Goal: Information Seeking & Learning: Learn about a topic

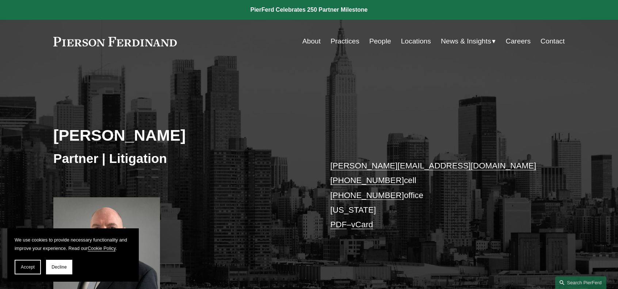
click at [305, 42] on link "About" at bounding box center [311, 41] width 18 height 14
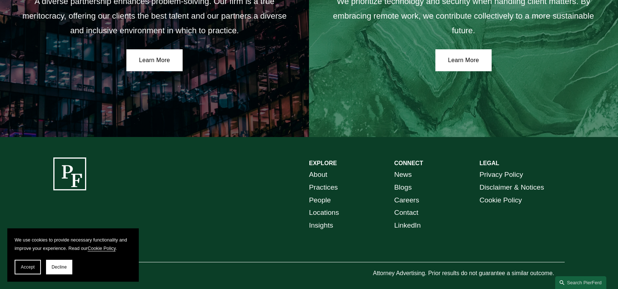
scroll to position [1350, 0]
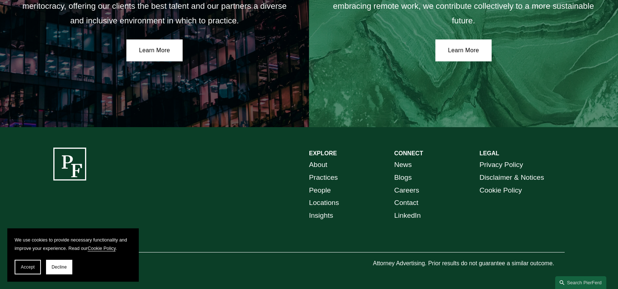
click at [315, 176] on link "Practices" at bounding box center [323, 177] width 29 height 13
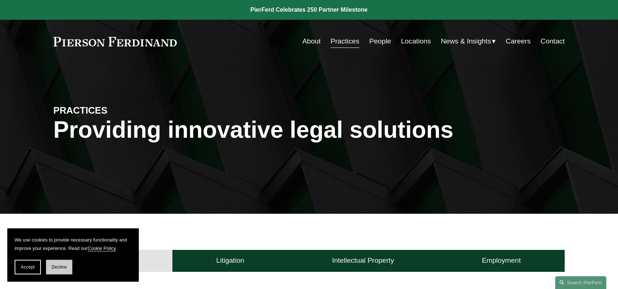
click at [64, 263] on button "Decline" at bounding box center [59, 267] width 26 height 15
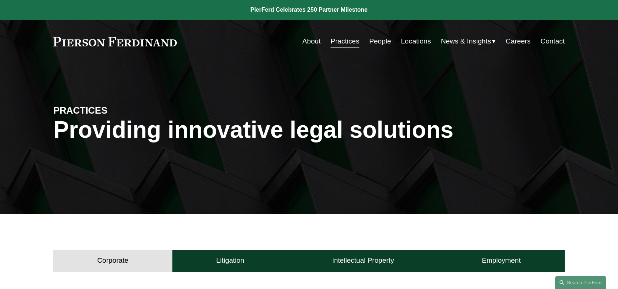
click at [384, 40] on link "People" at bounding box center [380, 41] width 22 height 14
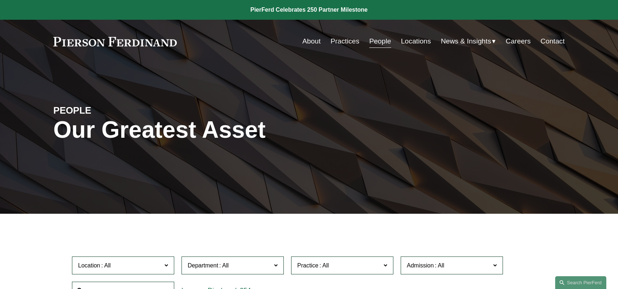
click at [121, 42] on link at bounding box center [114, 41] width 123 height 9
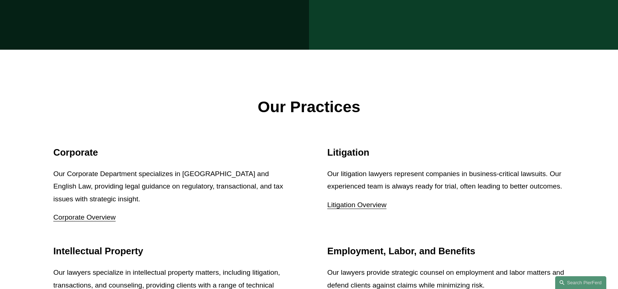
scroll to position [885, 0]
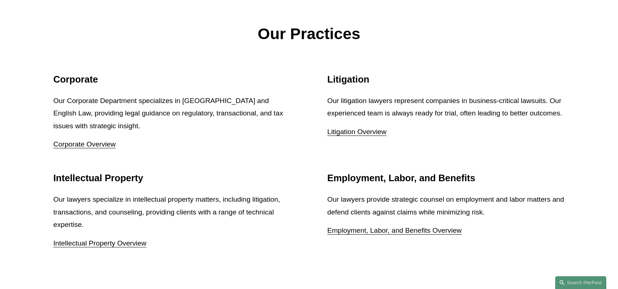
click at [367, 128] on link "Litigation Overview" at bounding box center [356, 132] width 59 height 8
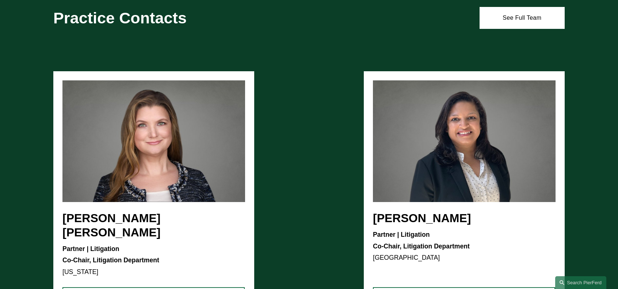
scroll to position [417, 0]
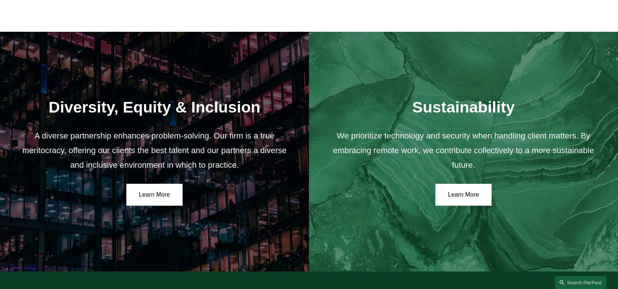
scroll to position [1168, 0]
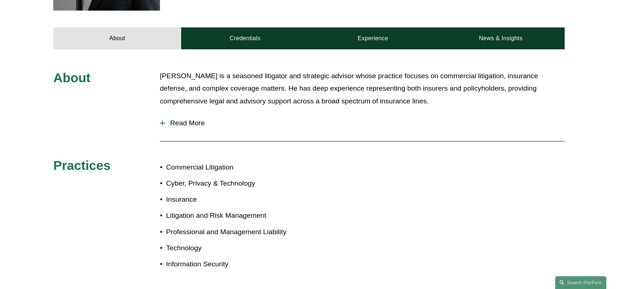
scroll to position [305, 0]
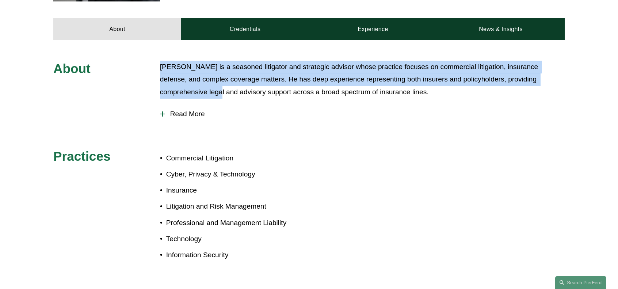
drag, startPoint x: 160, startPoint y: 68, endPoint x: 214, endPoint y: 89, distance: 57.8
click at [214, 89] on p "[PERSON_NAME] is a seasoned litigator and strategic advisor whose practice focu…" at bounding box center [362, 80] width 405 height 38
click at [162, 113] on div at bounding box center [162, 113] width 5 height 5
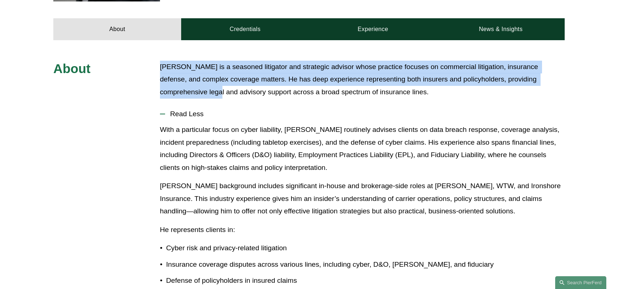
click at [157, 68] on div "About [PERSON_NAME] is a seasoned litigator and strategic advisor whose practic…" at bounding box center [309, 280] width 618 height 438
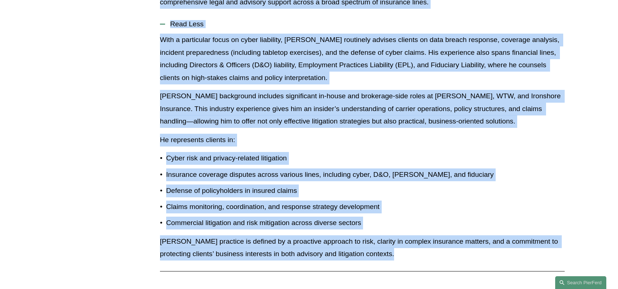
scroll to position [420, 0]
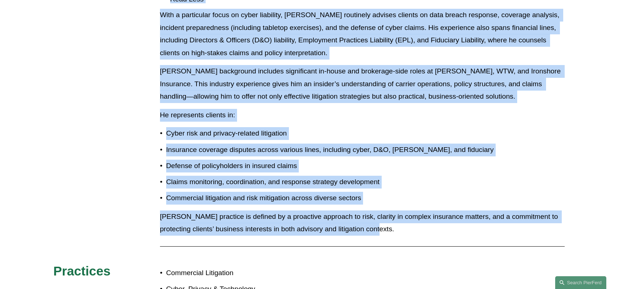
drag, startPoint x: 161, startPoint y: 64, endPoint x: 375, endPoint y: 237, distance: 275.6
click at [375, 237] on div "About [PERSON_NAME] is a seasoned litigator and strategic advisor whose practic…" at bounding box center [309, 165] width 618 height 438
copy div "Loremi Dolorsit am c adipisci elitseddo eiu temporinc utlabor etdol magnaali en…"
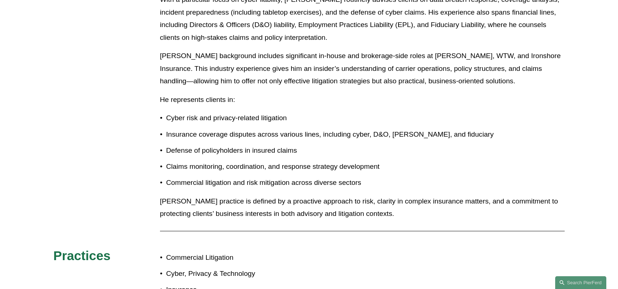
click at [224, 274] on p "Cyber, Privacy & Technology" at bounding box center [237, 273] width 143 height 13
click at [215, 257] on p "Commercial Litigation" at bounding box center [237, 257] width 143 height 13
click at [199, 280] on p "Cyber, Privacy & Technology" at bounding box center [237, 273] width 143 height 13
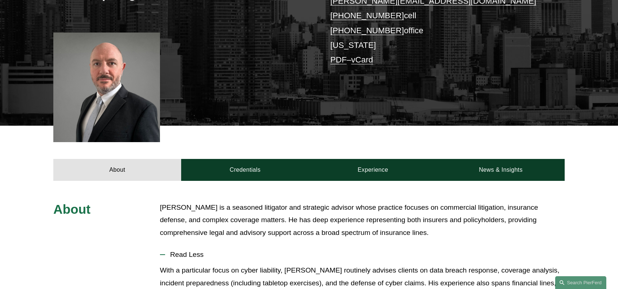
scroll to position [171, 0]
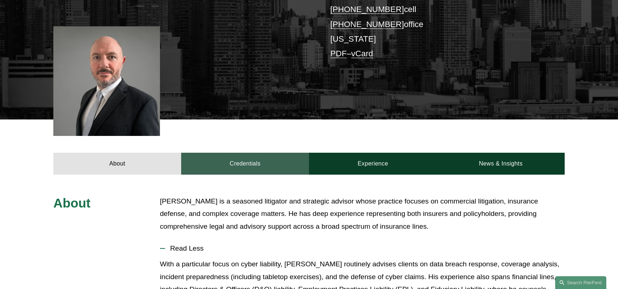
click at [242, 164] on link "Credentials" at bounding box center [245, 164] width 128 height 22
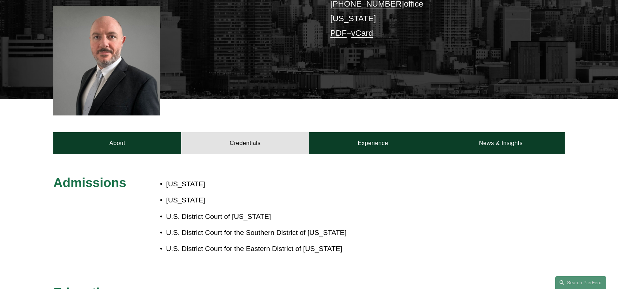
scroll to position [189, 0]
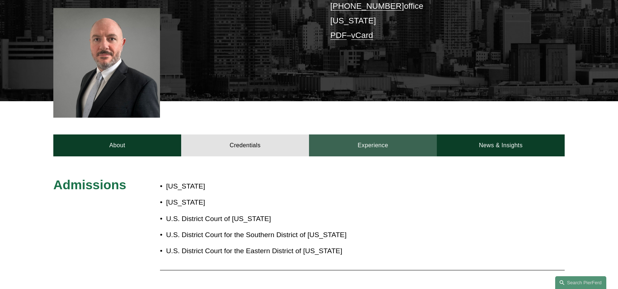
click at [383, 145] on link "Experience" at bounding box center [373, 145] width 128 height 22
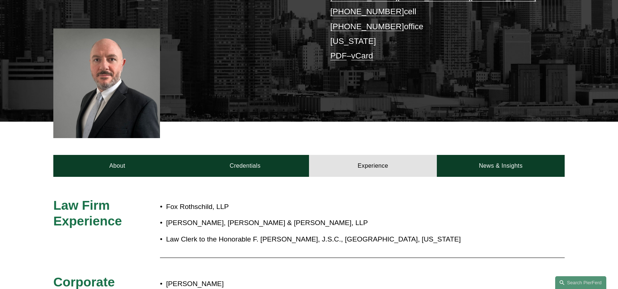
scroll to position [162, 0]
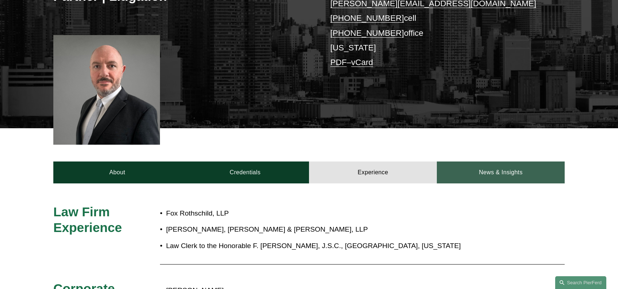
click at [511, 168] on link "News & Insights" at bounding box center [501, 172] width 128 height 22
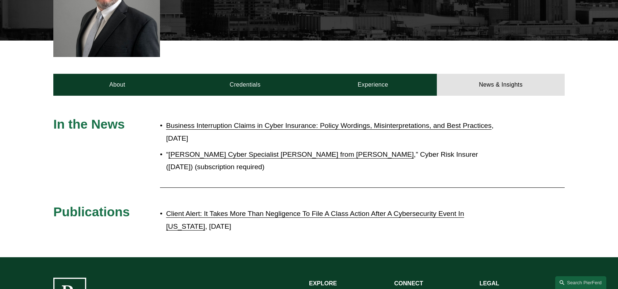
scroll to position [249, 0]
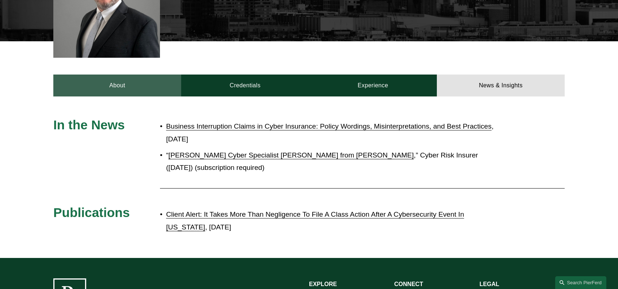
click at [125, 87] on link "About" at bounding box center [117, 86] width 128 height 22
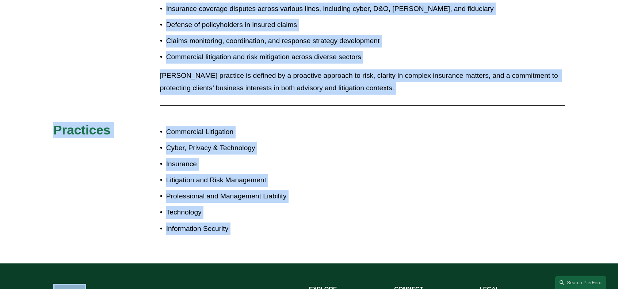
scroll to position [614, 0]
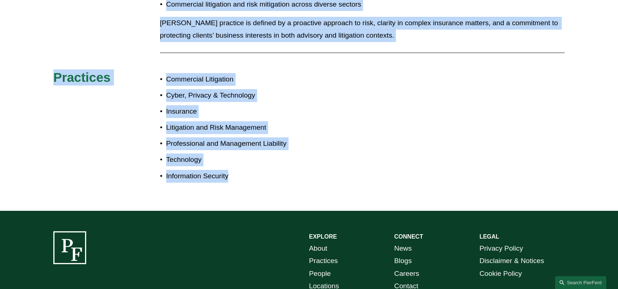
drag, startPoint x: 57, startPoint y: 29, endPoint x: 290, endPoint y: 179, distance: 278.0
copy article "Loremi Dolorsit Ametcon | Adipiscing elitse.doeiusmo@temporin.utl +1.899.711.70…"
